Goal: Task Accomplishment & Management: Manage account settings

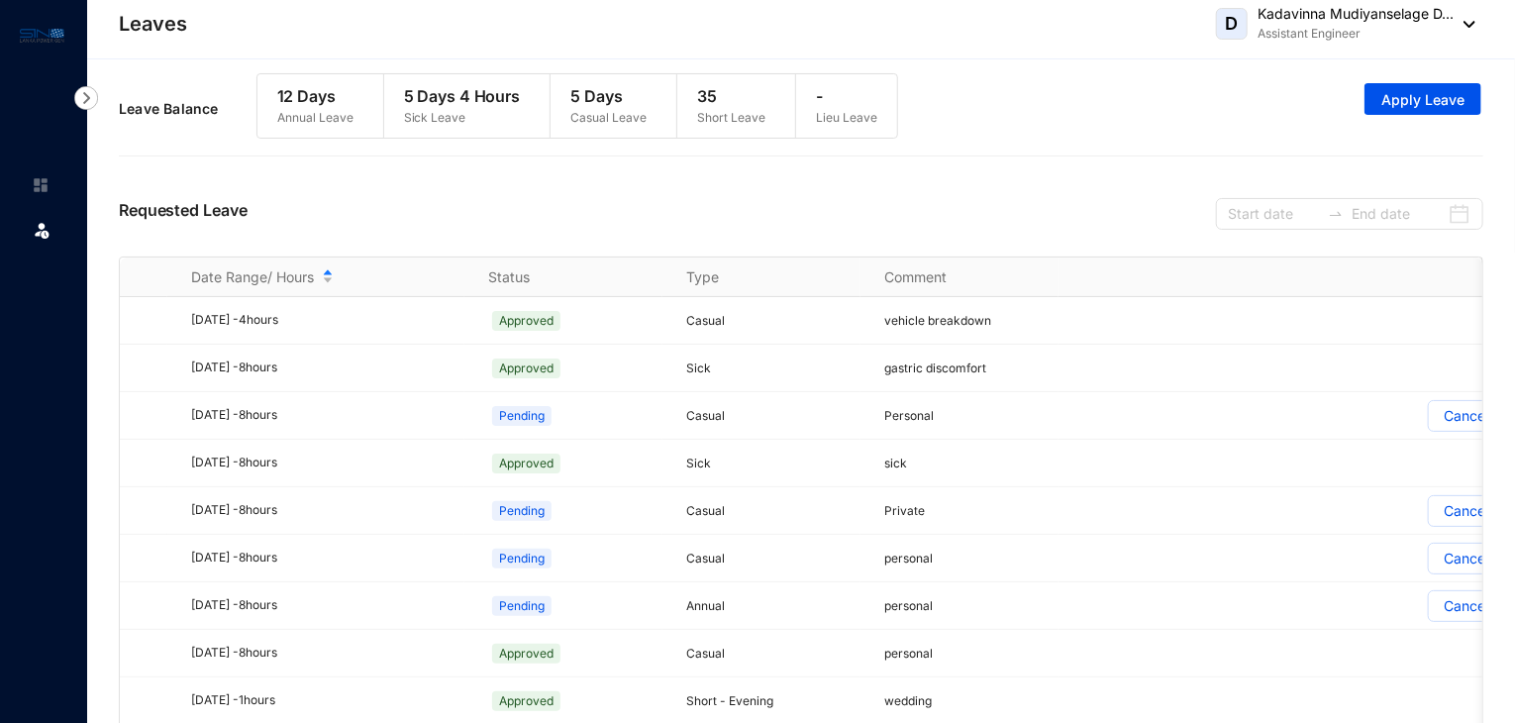
click at [1472, 16] on div "D Kadavinna Mudiyanselage D... Assistant Engineer" at bounding box center [1345, 24] width 259 height 40
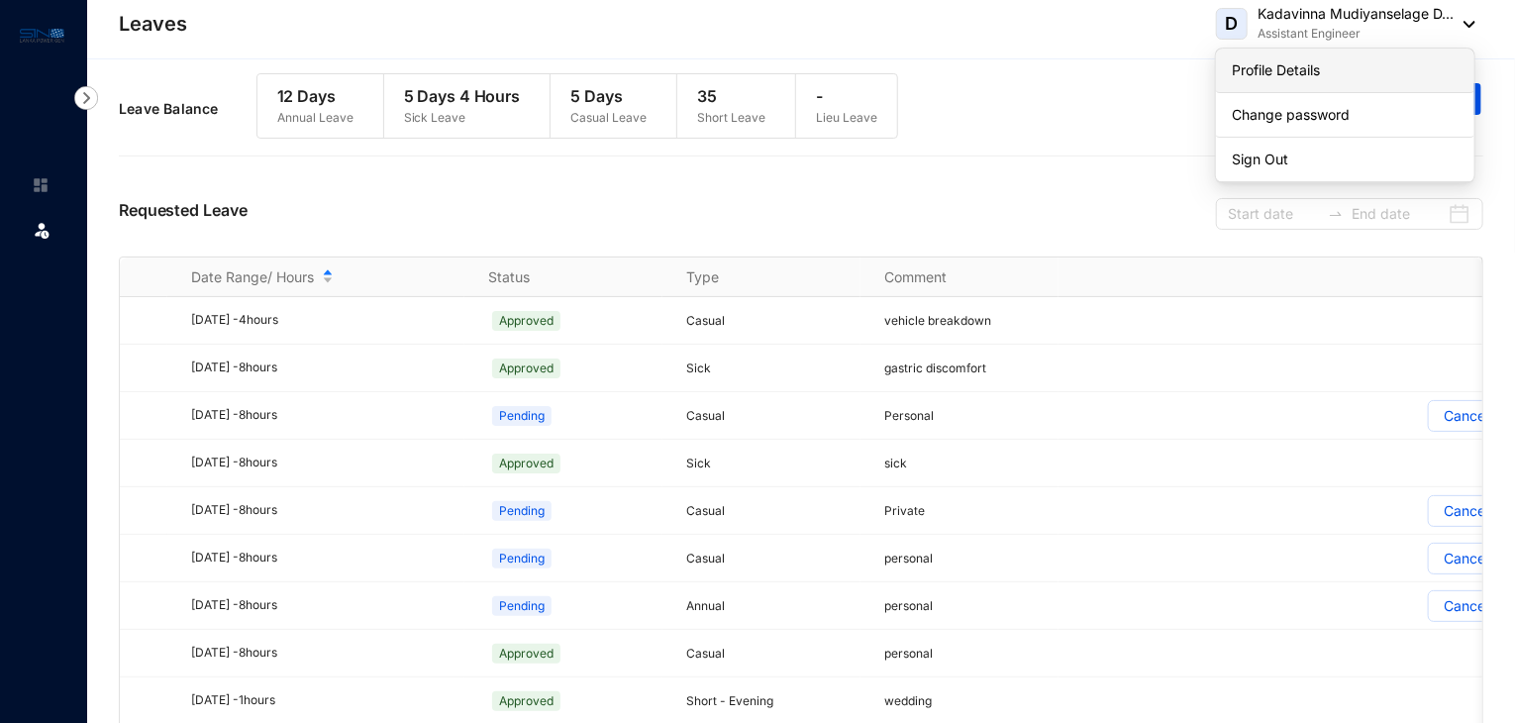
click at [1362, 78] on link "Profile Details" at bounding box center [1345, 70] width 227 height 20
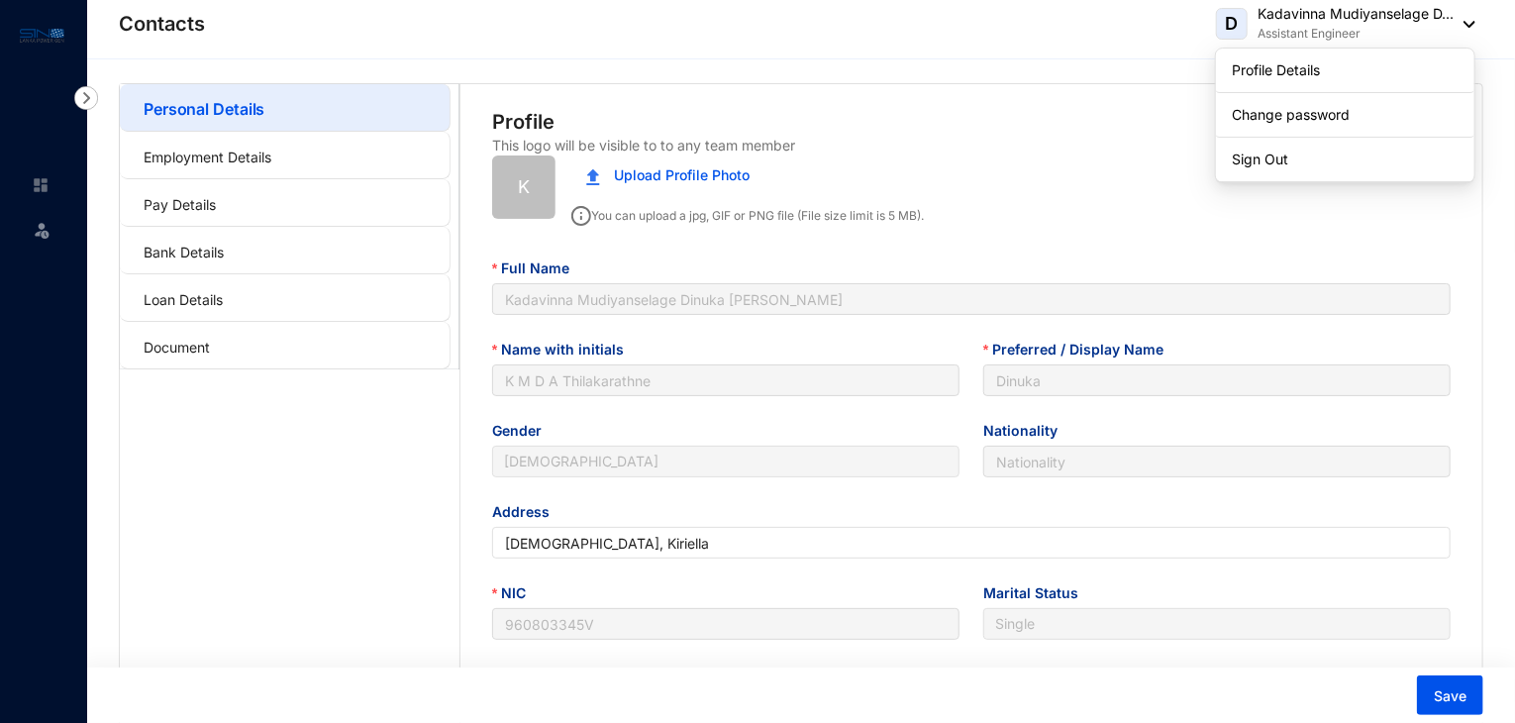
type input "[DATE]"
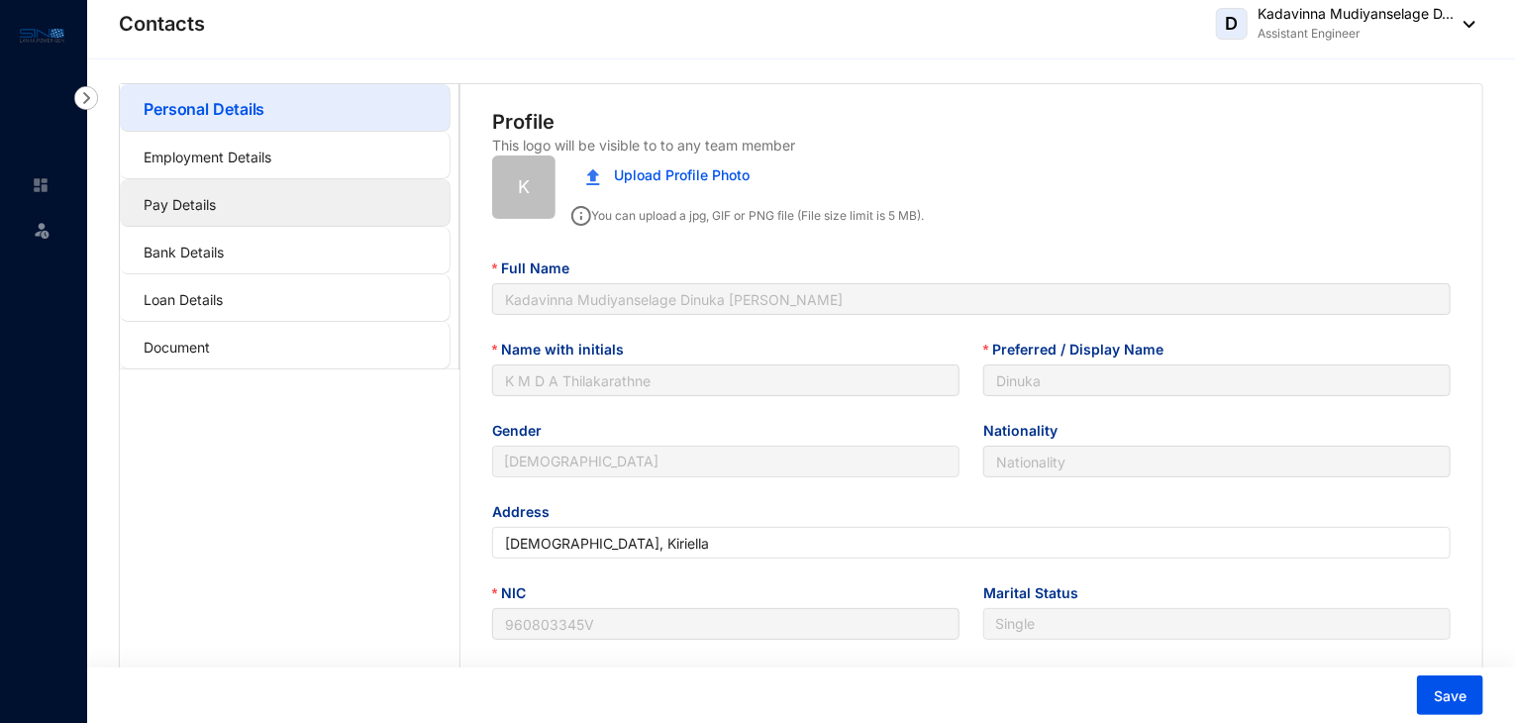
click at [209, 207] on link "Pay Details" at bounding box center [180, 204] width 72 height 17
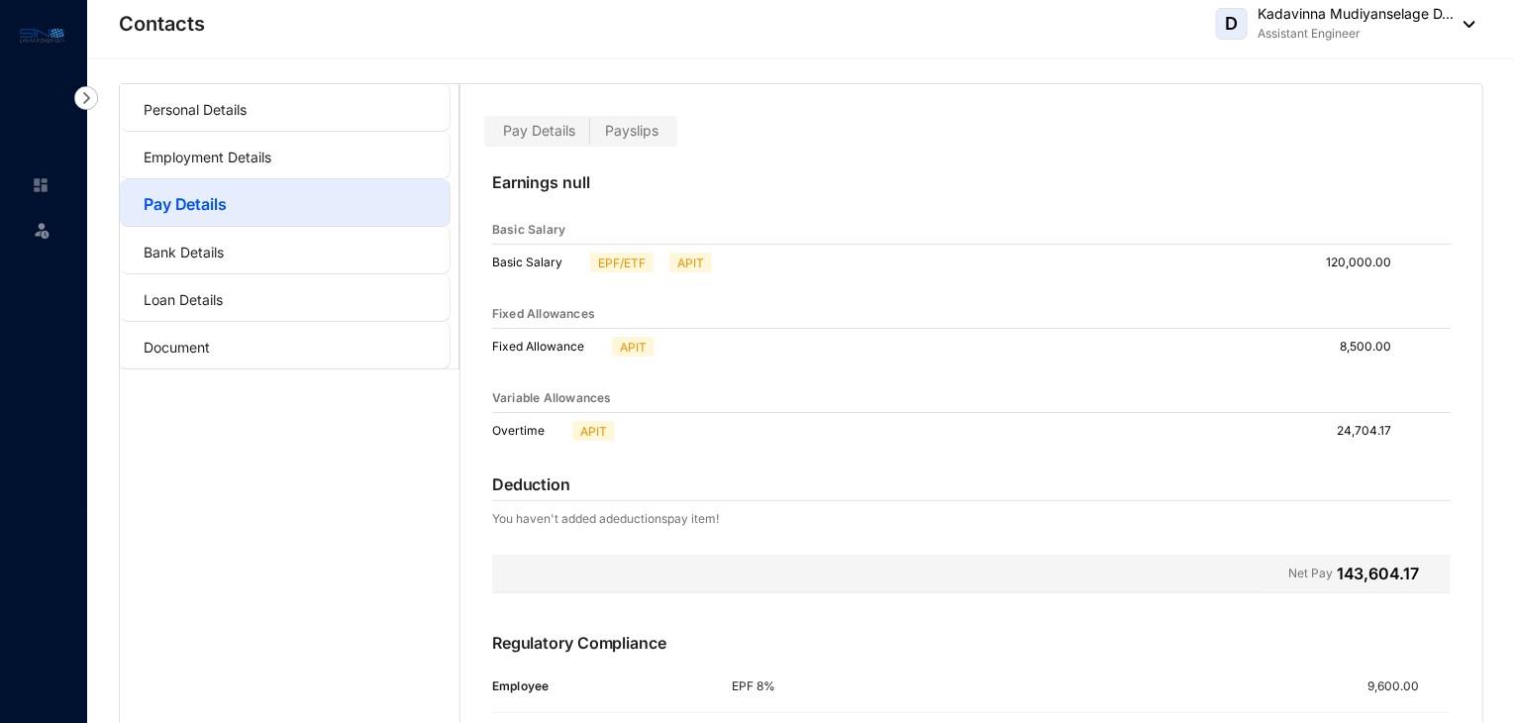
click at [646, 131] on span "Payslips" at bounding box center [631, 130] width 53 height 17
click at [590, 136] on input "Payslips" at bounding box center [590, 136] width 0 height 0
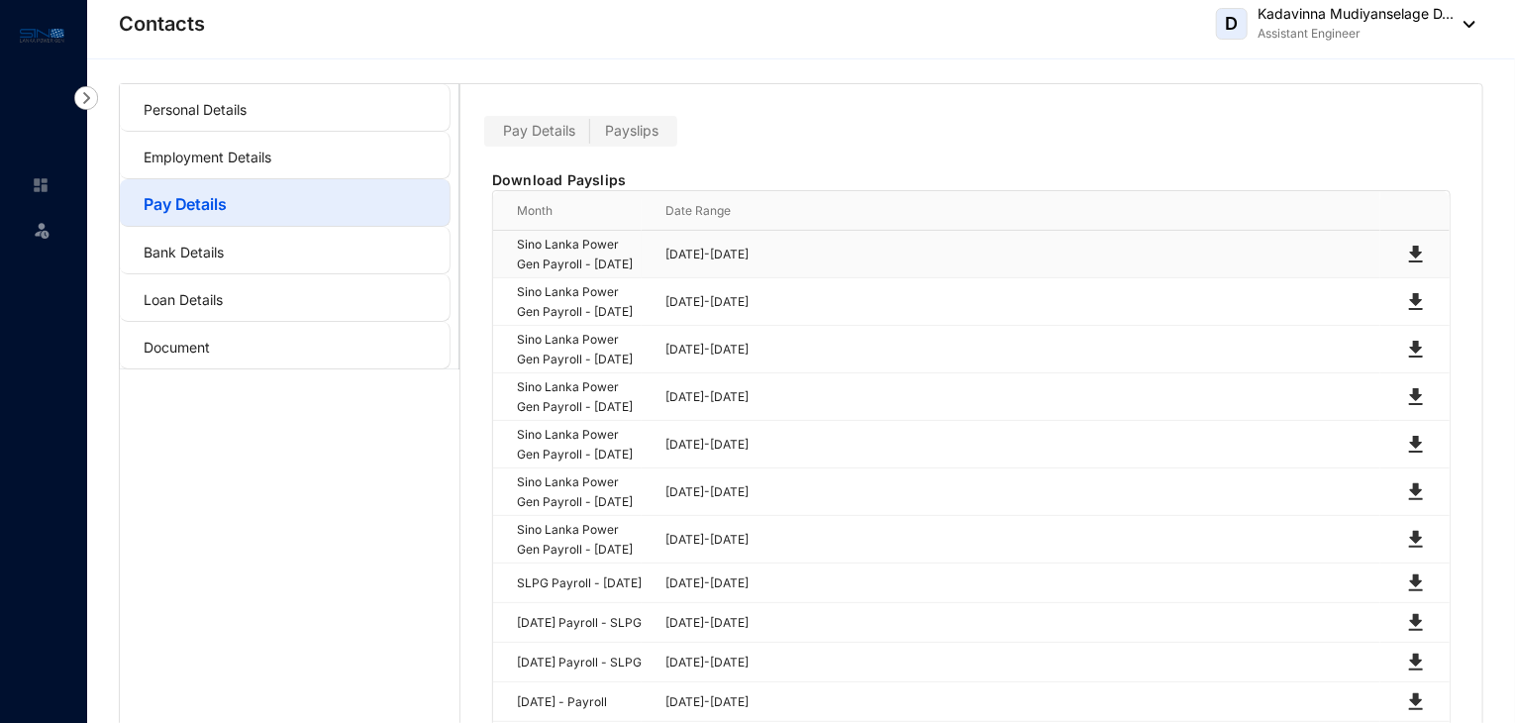
click at [1423, 261] on img at bounding box center [1416, 255] width 24 height 24
click at [1420, 314] on img at bounding box center [1416, 302] width 24 height 24
